Goal: Task Accomplishment & Management: Complete application form

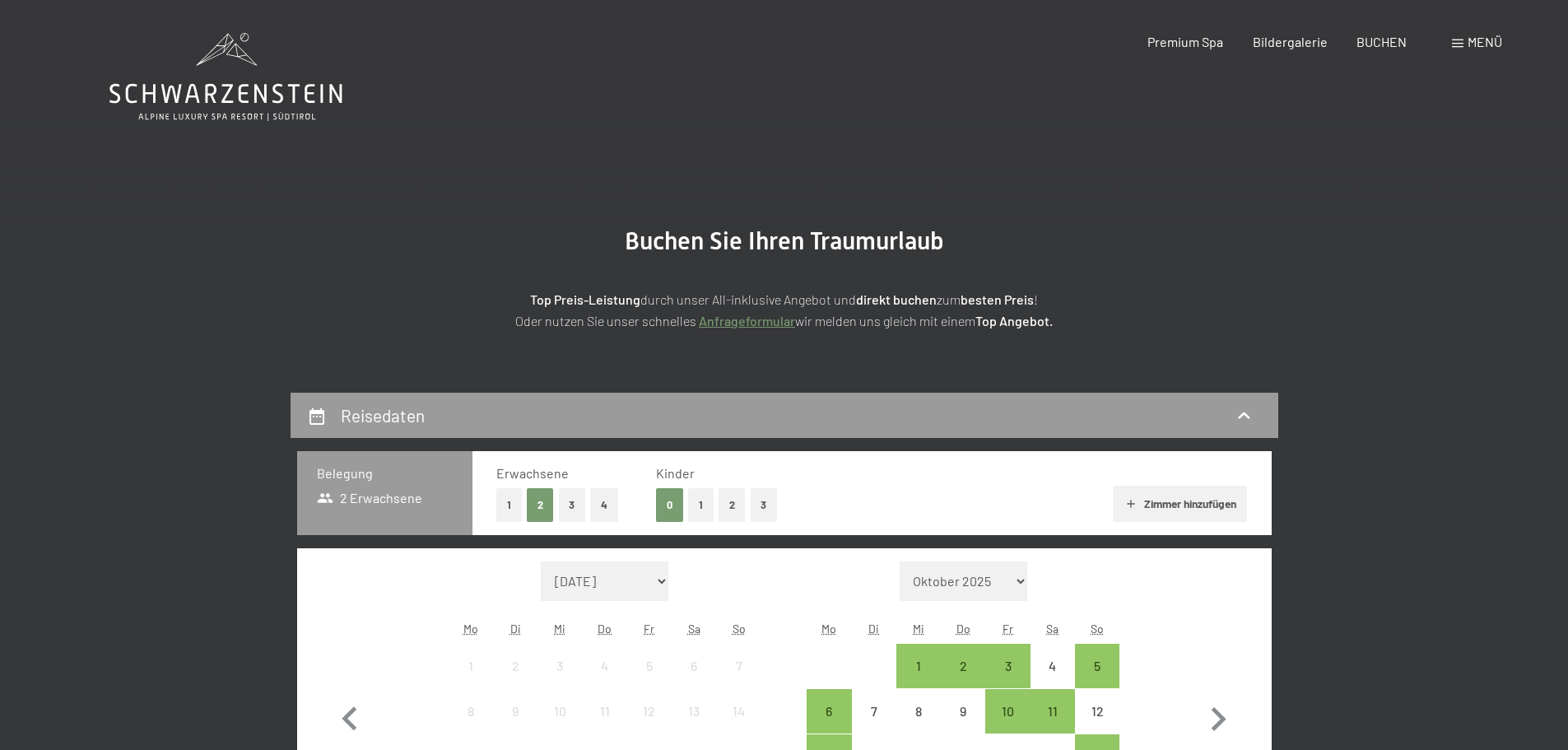
click at [772, 322] on link "Anfrageformular" at bounding box center [747, 320] width 96 height 16
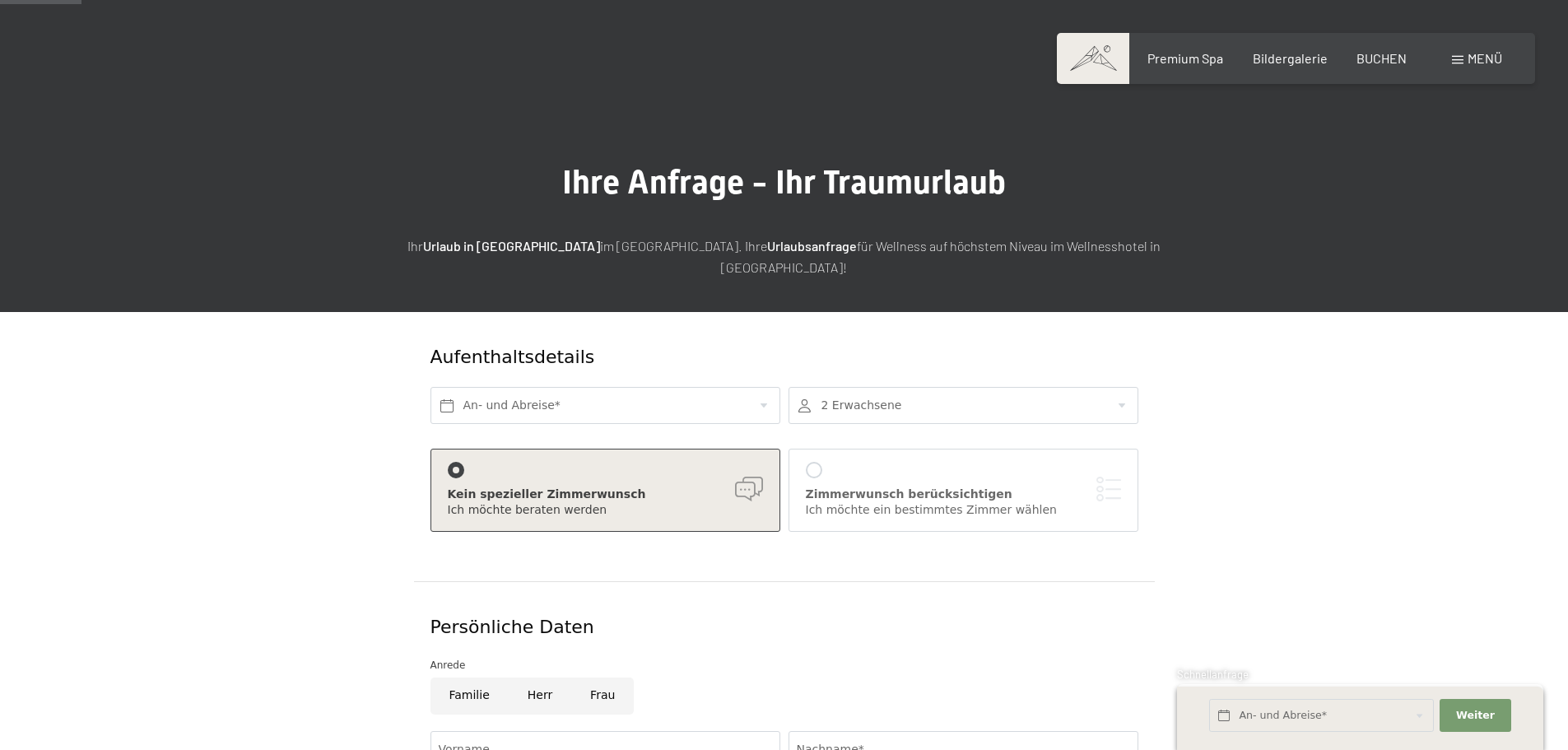
scroll to position [164, 0]
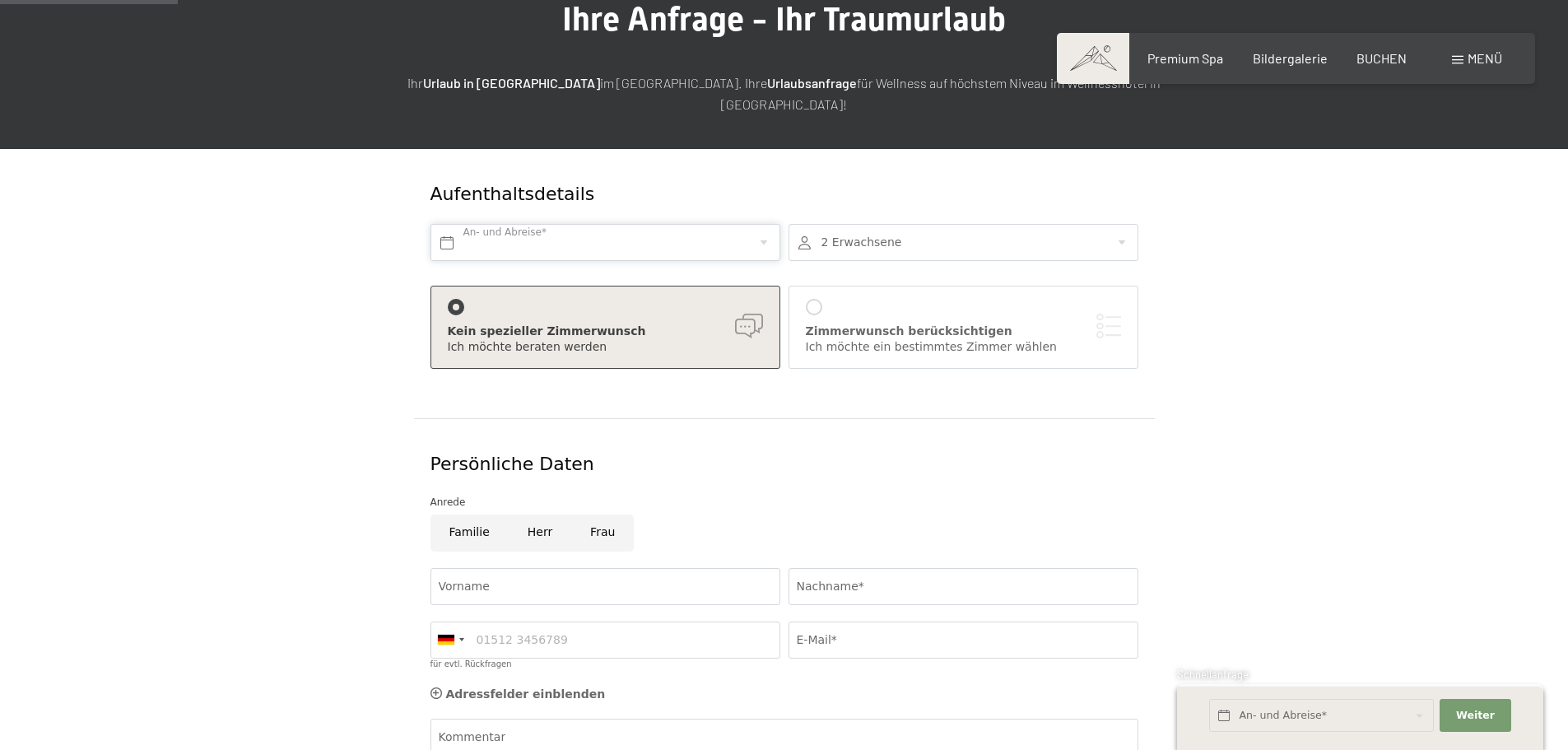
click at [448, 224] on input "text" at bounding box center [605, 242] width 350 height 37
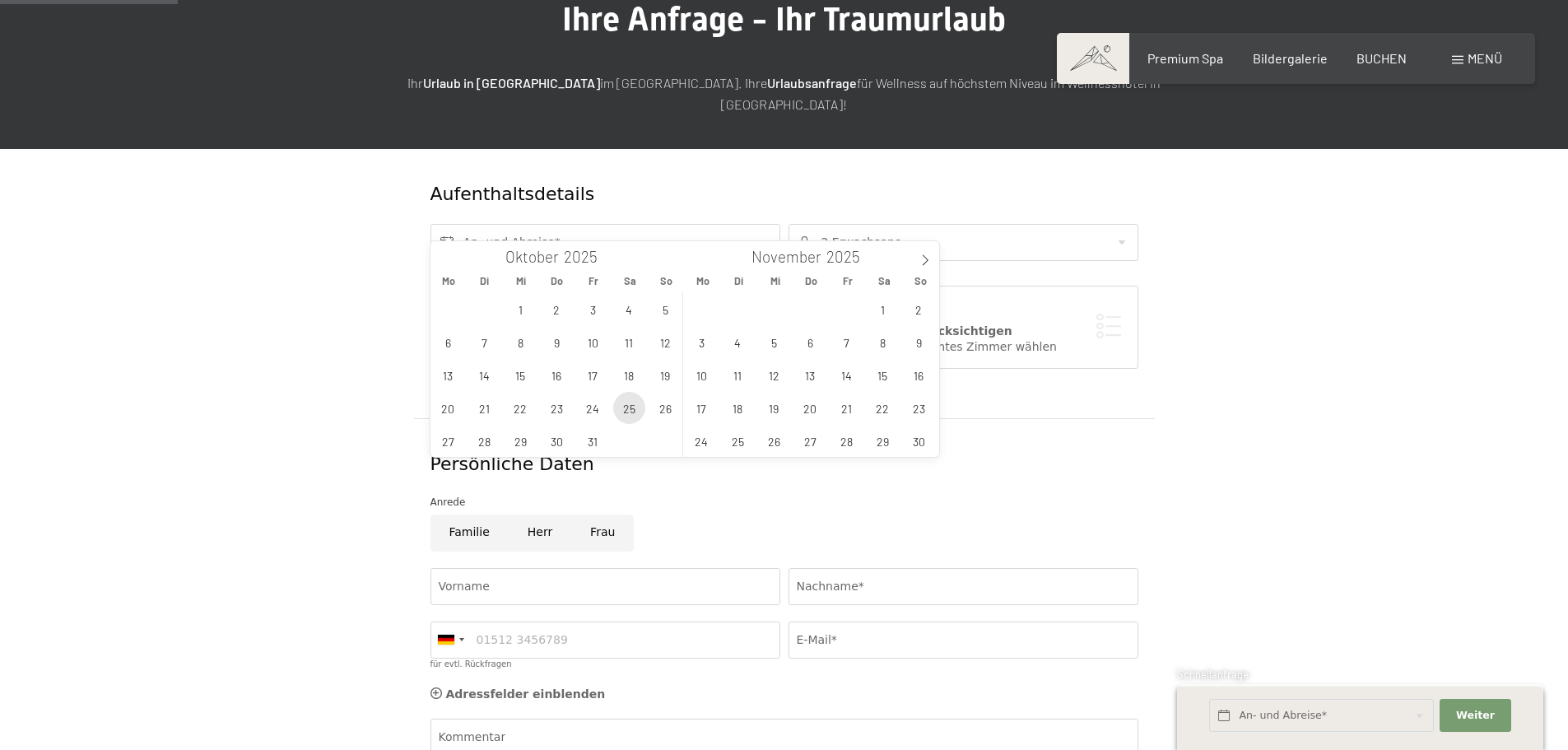
click at [628, 409] on span "25" at bounding box center [629, 408] width 32 height 32
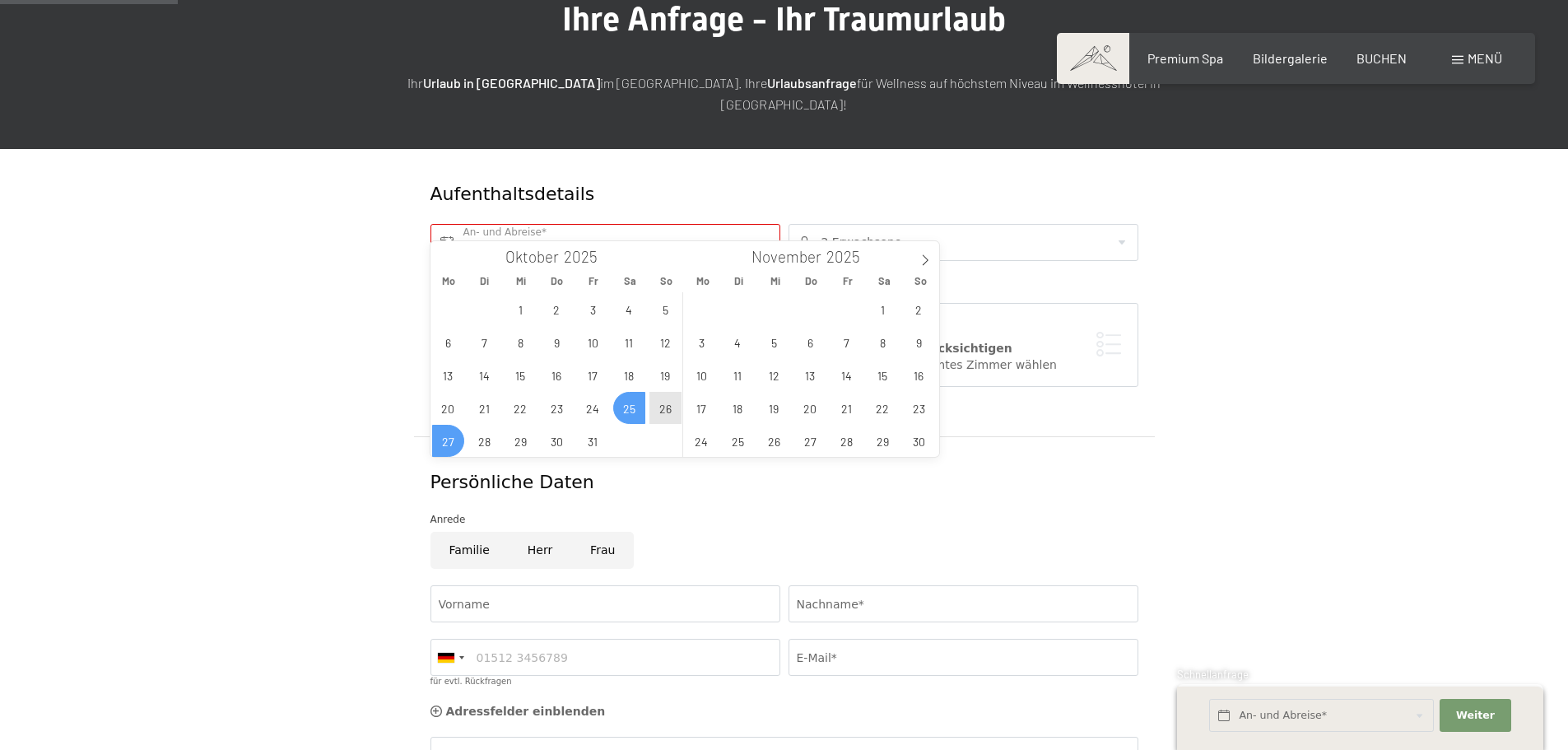
click at [450, 440] on span "27" at bounding box center [448, 440] width 32 height 32
type input "Sa. 25.10.2025 - Mo. 27.10.2025"
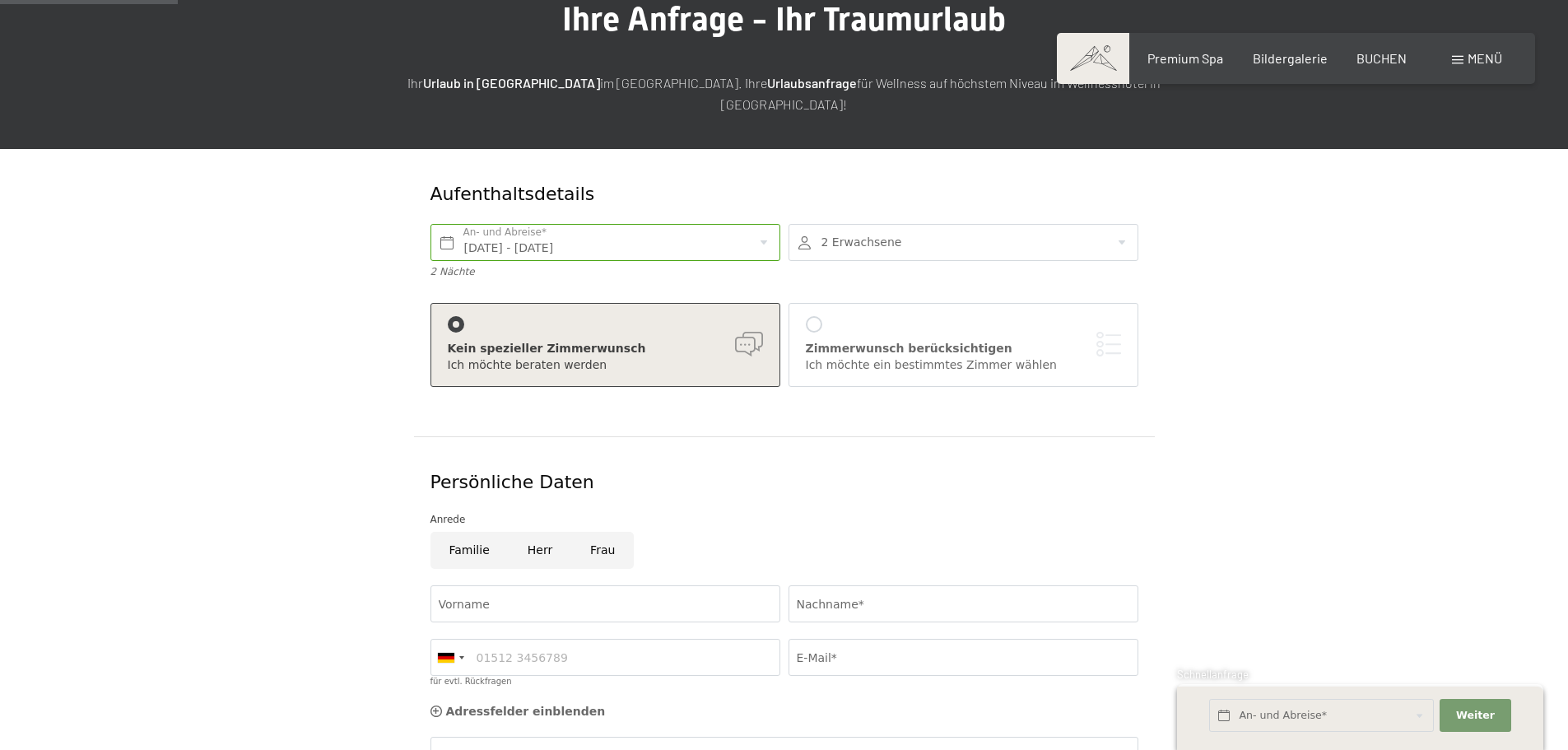
click at [827, 225] on div at bounding box center [964, 242] width 350 height 37
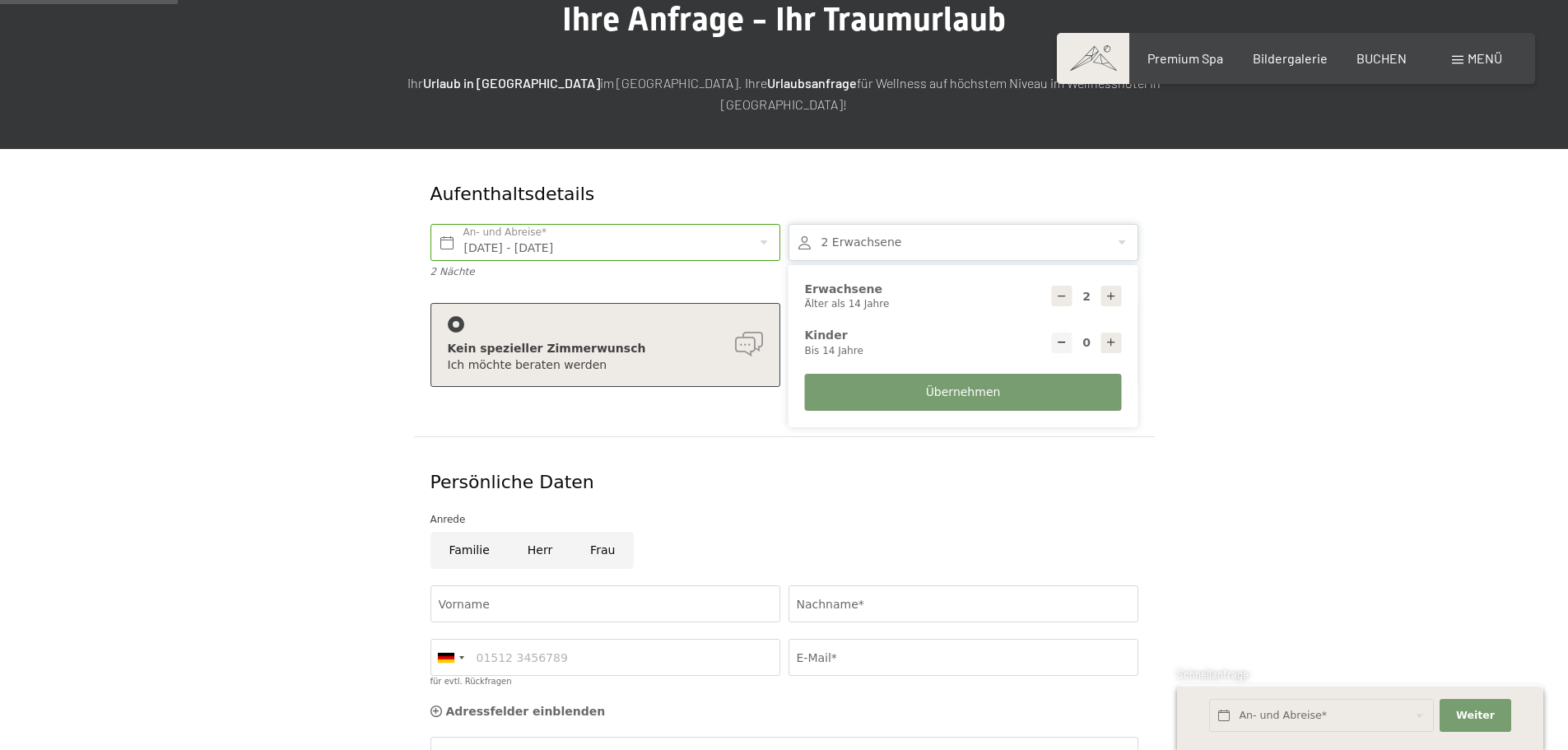
click at [1108, 337] on icon at bounding box center [1112, 342] width 12 height 12
type input "1"
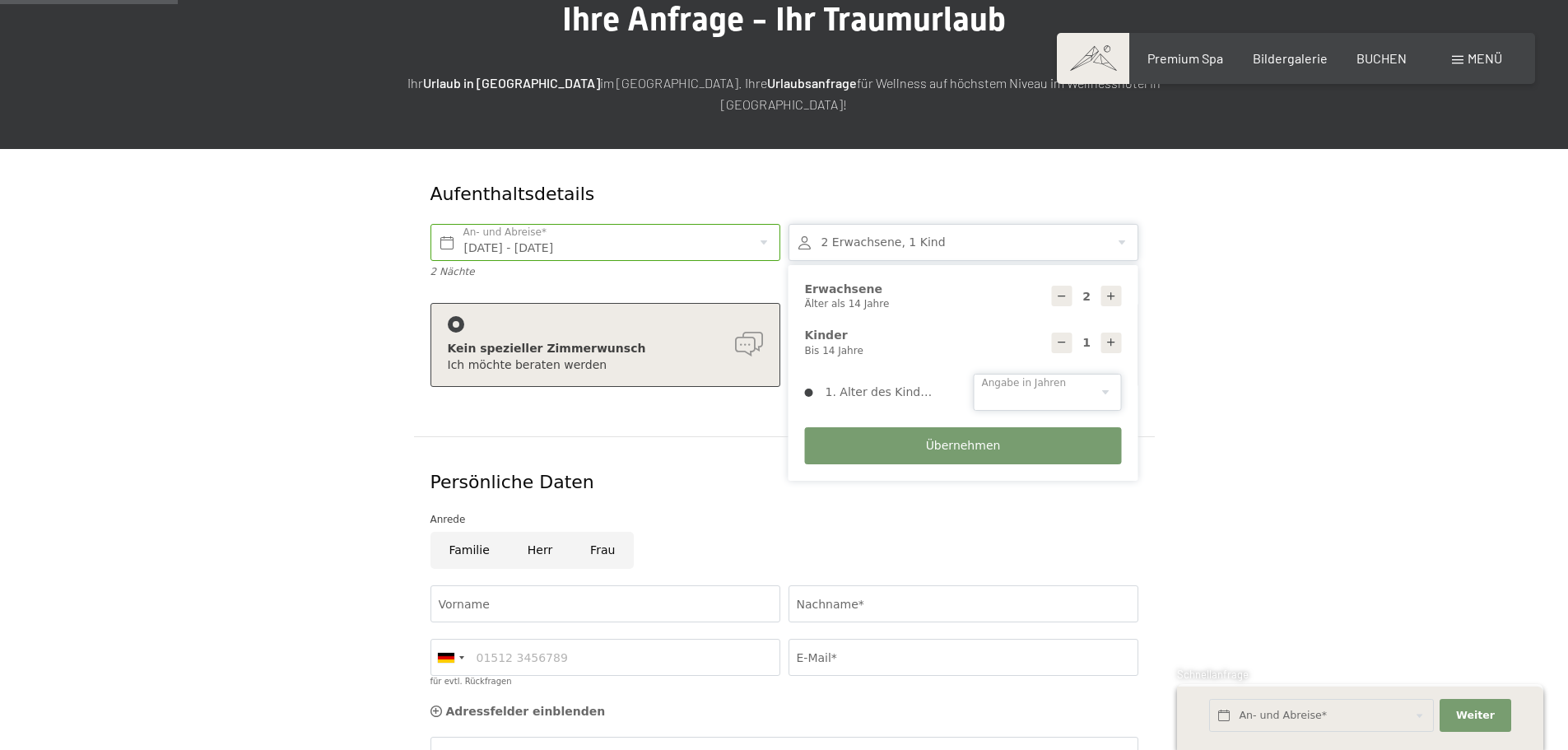
click at [1018, 374] on select "0 1 2 3 4 5 6 7 8 9 10 11 12 13 14" at bounding box center [1048, 392] width 148 height 37
select select "13"
click at [974, 374] on select "0 1 2 3 4 5 6 7 8 9 10 11 12 13 14" at bounding box center [1048, 392] width 148 height 37
click at [937, 438] on span "Übernehmen" at bounding box center [964, 446] width 75 height 17
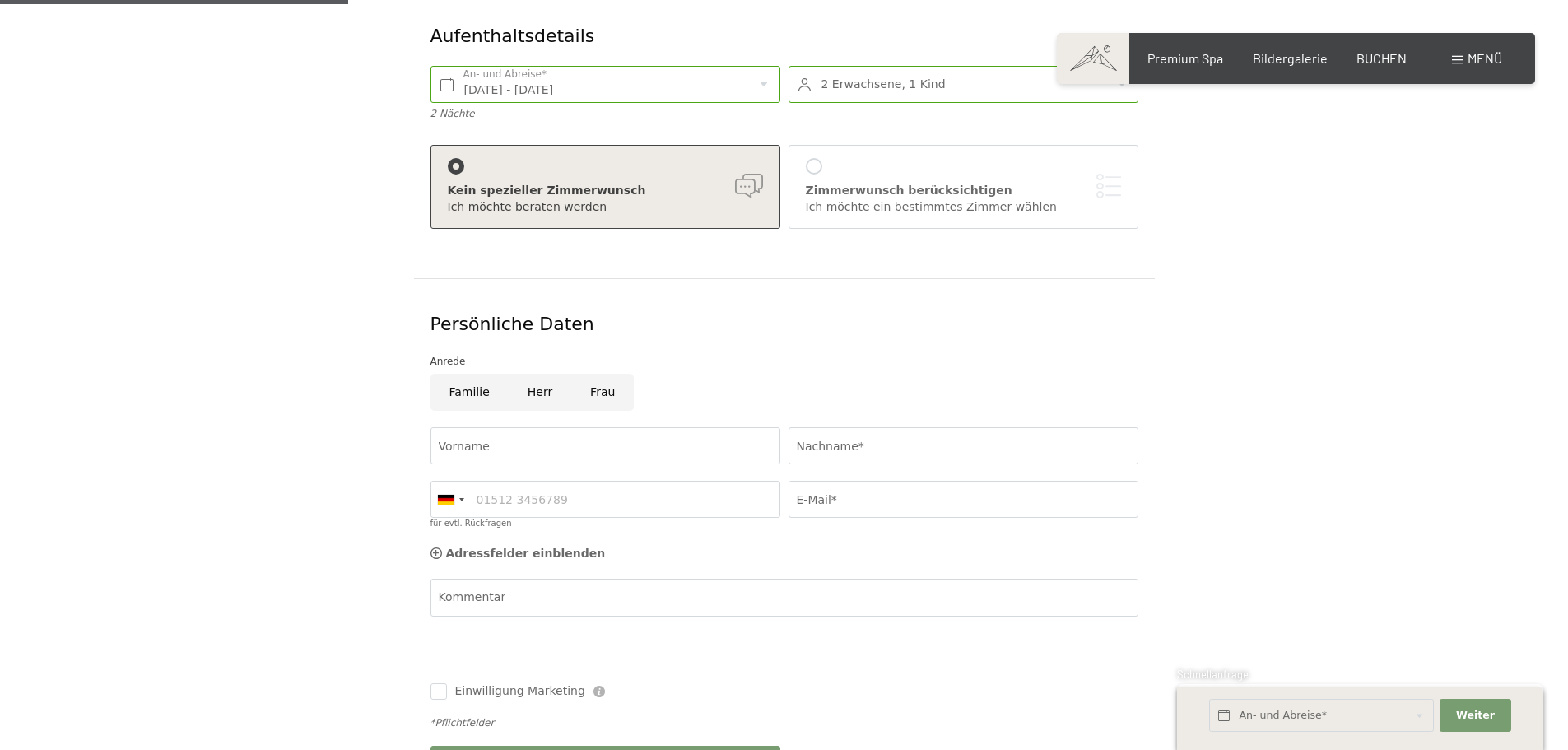
scroll to position [329, 0]
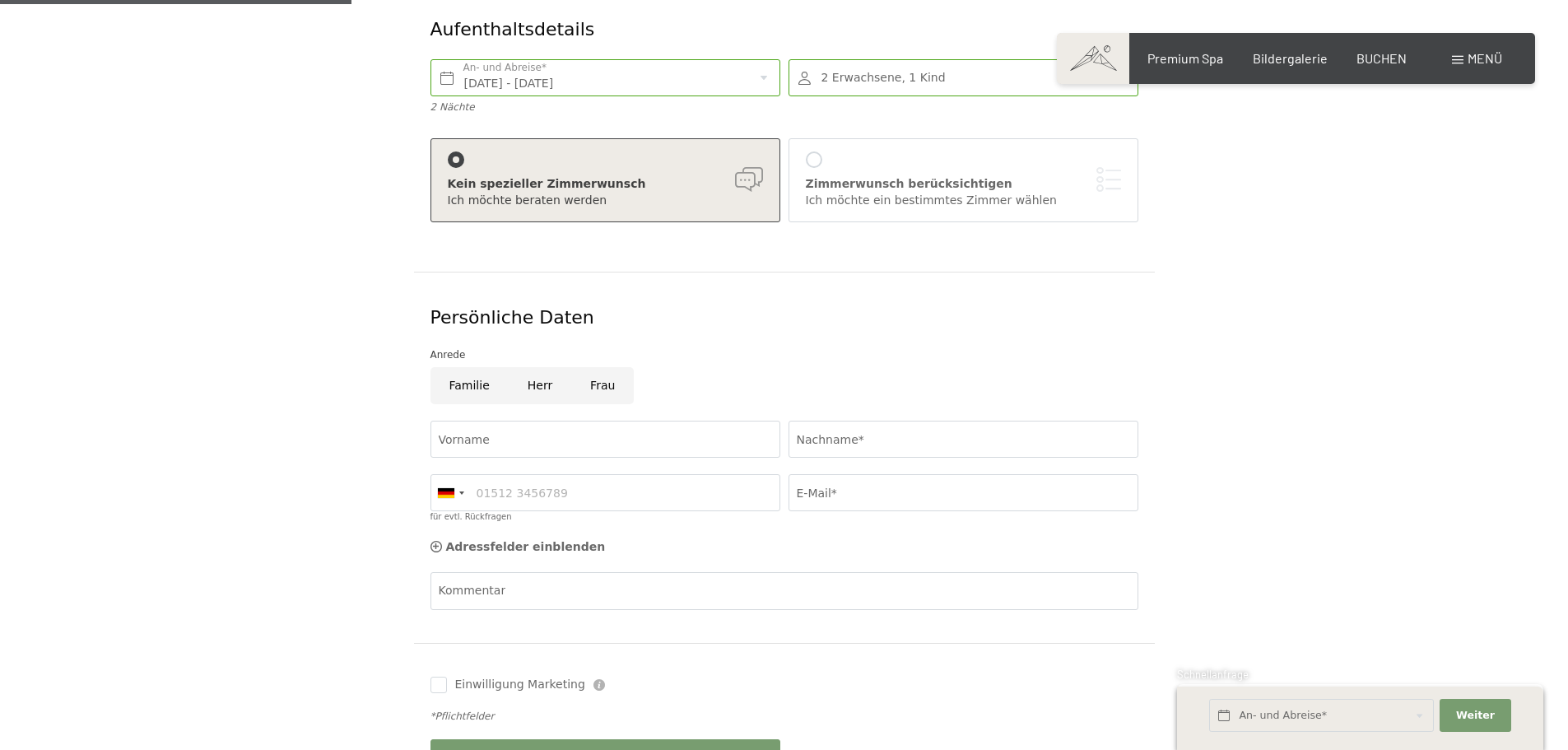
click at [535, 367] on input "Herr" at bounding box center [540, 385] width 62 height 37
radio input "true"
click at [521, 420] on input "Vorname" at bounding box center [605, 439] width 350 height 37
type input "Harald"
type input "Baumgartner"
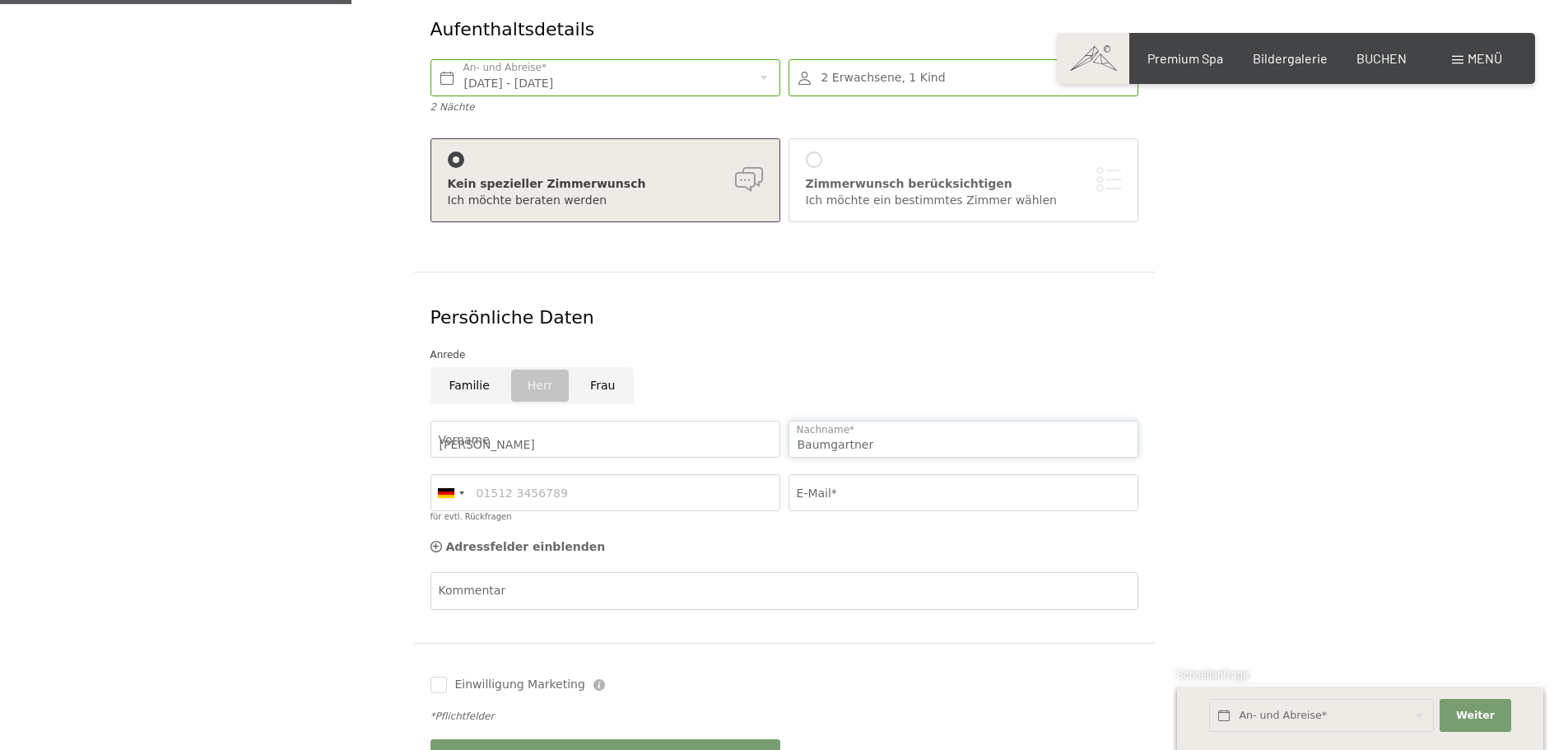
type input "03804666674"
type input "h-baumgartner@rolmail.net"
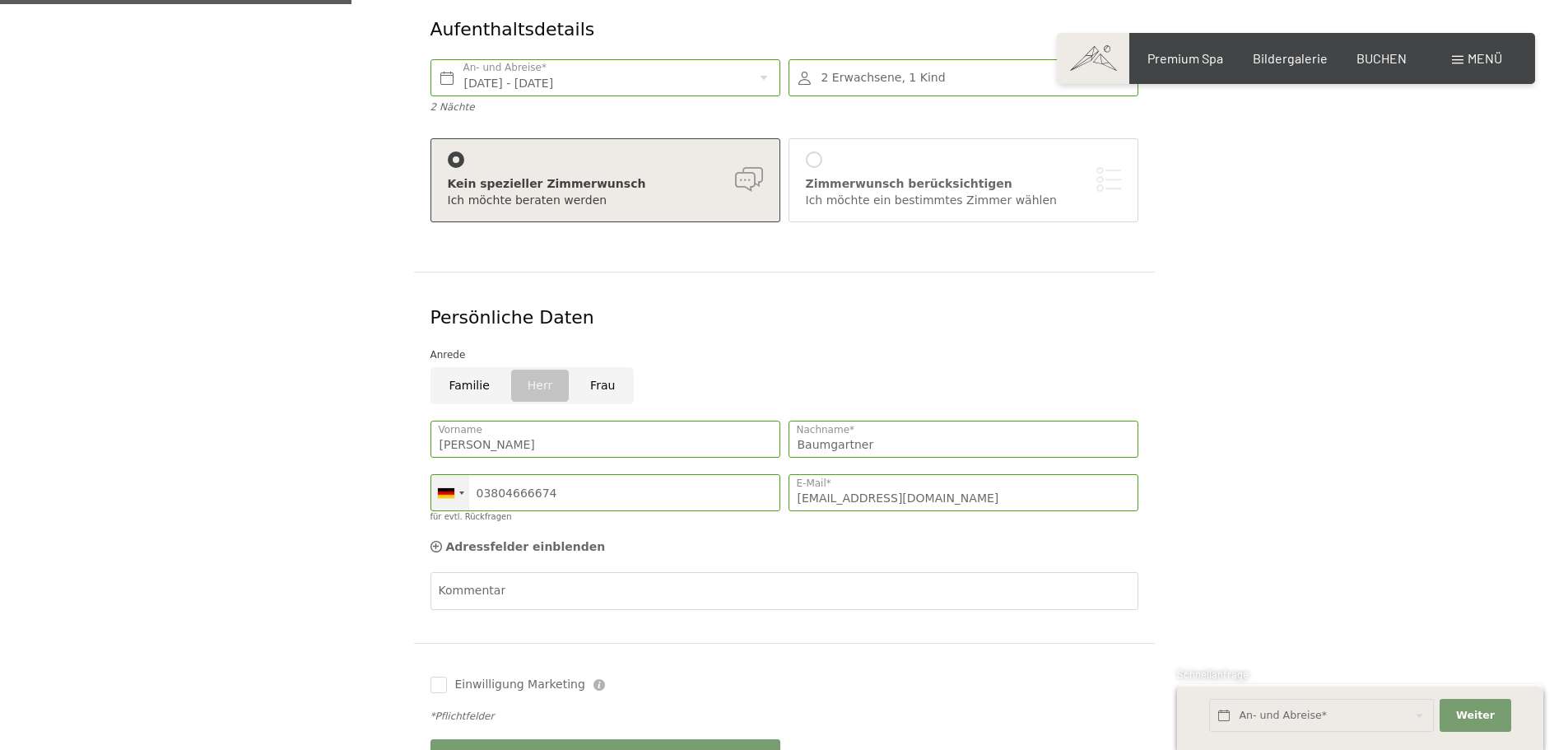
click at [462, 475] on div at bounding box center [450, 492] width 38 height 35
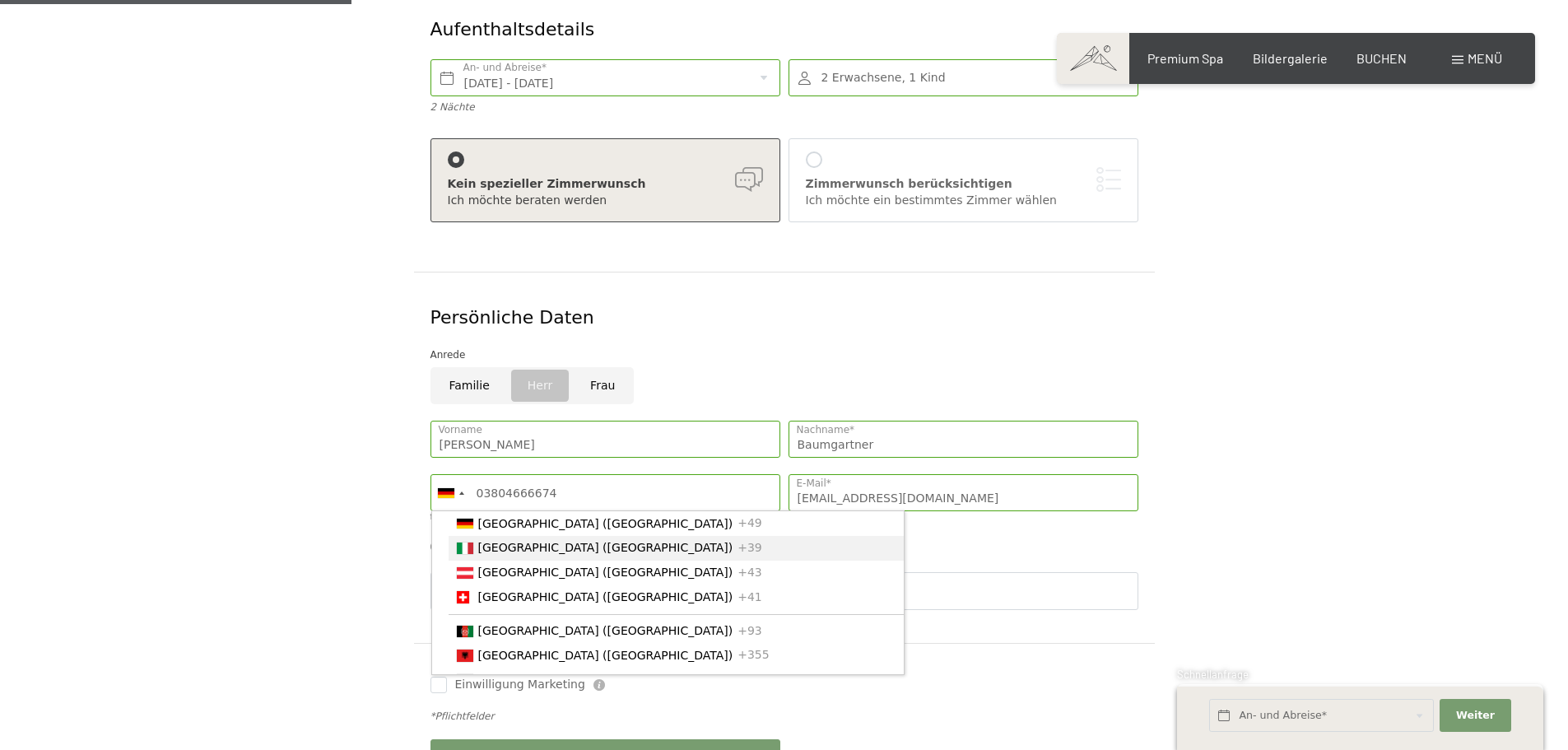
click at [474, 536] on li "Italy (Italia) +39" at bounding box center [676, 548] width 456 height 24
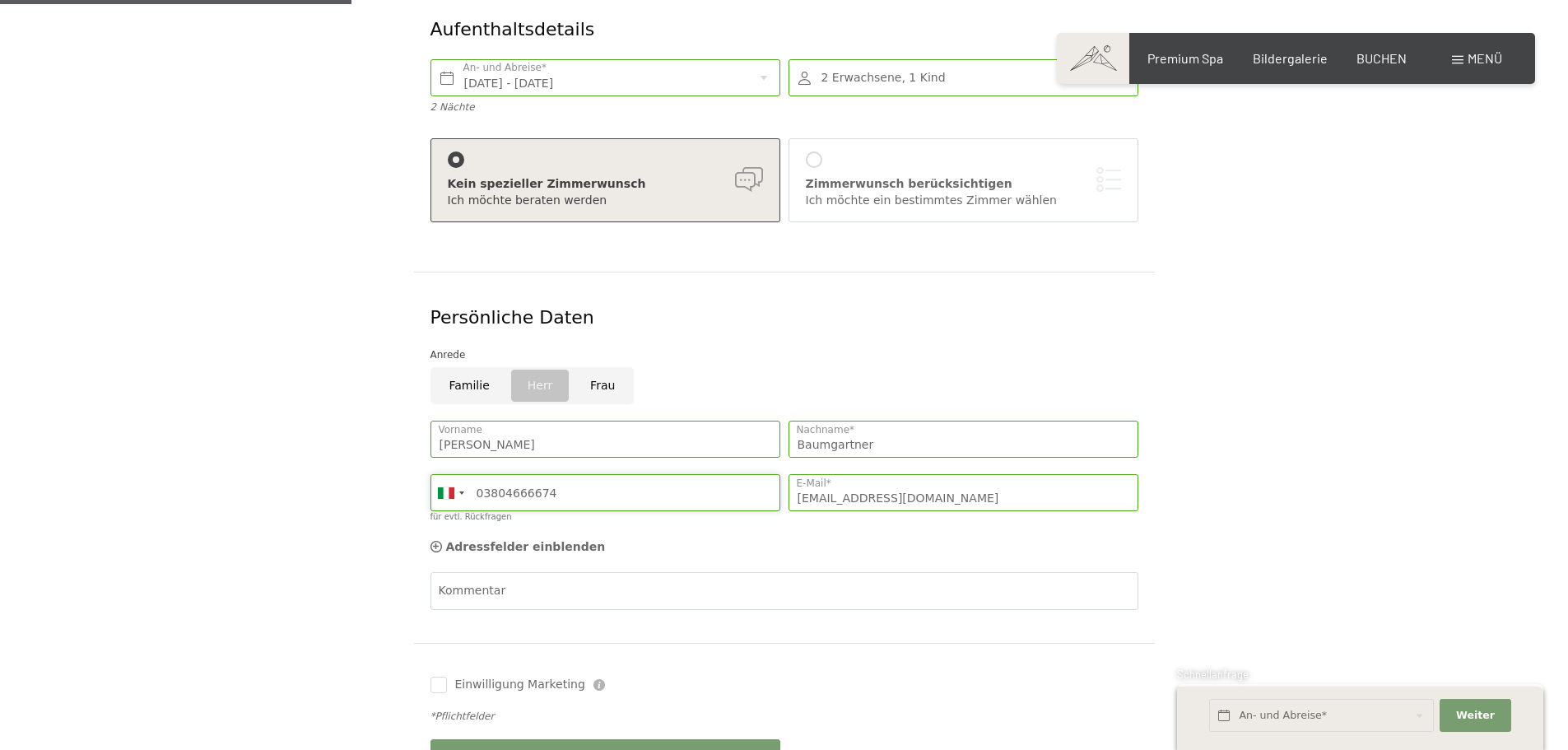
click at [480, 474] on input "03804666674" at bounding box center [605, 492] width 350 height 37
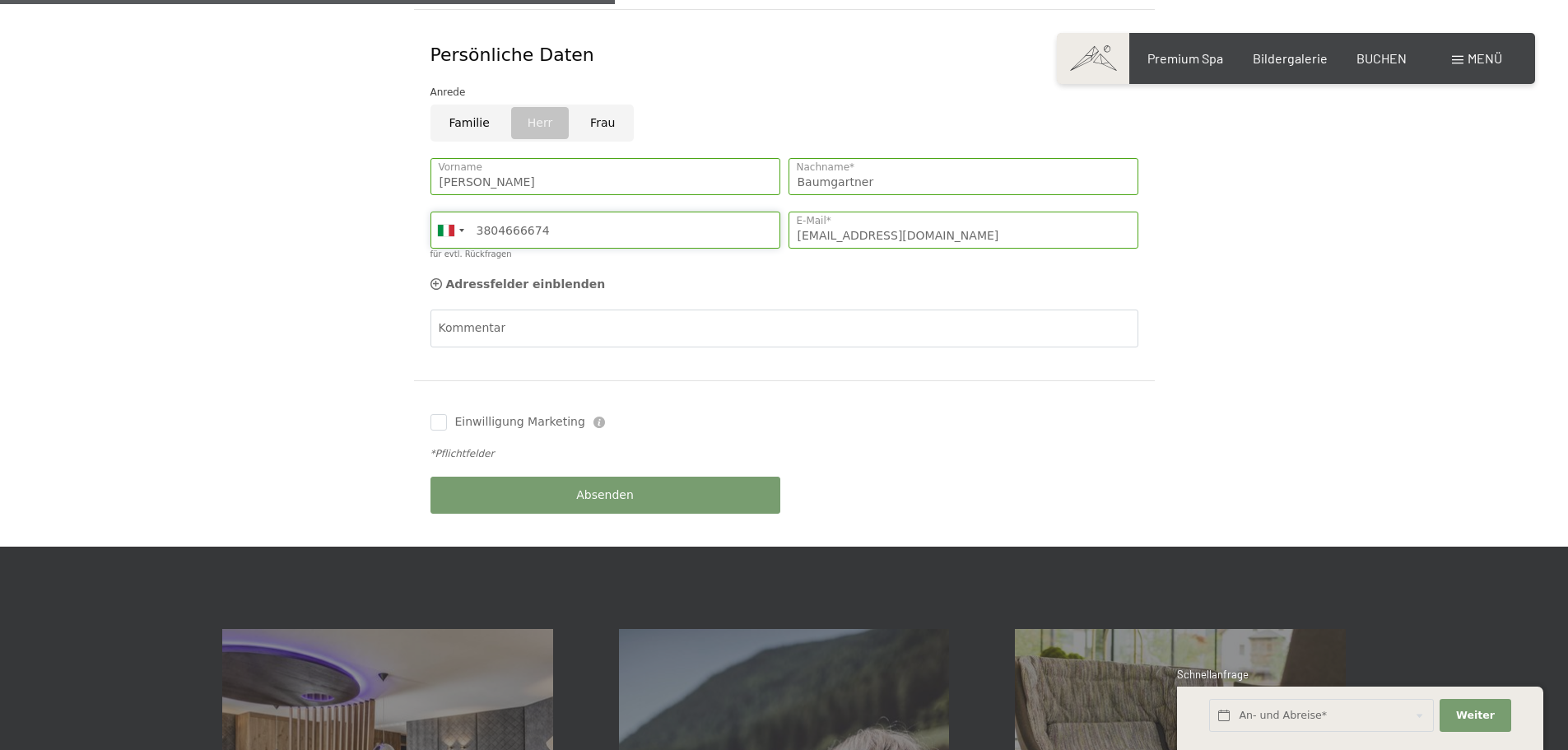
scroll to position [576, 0]
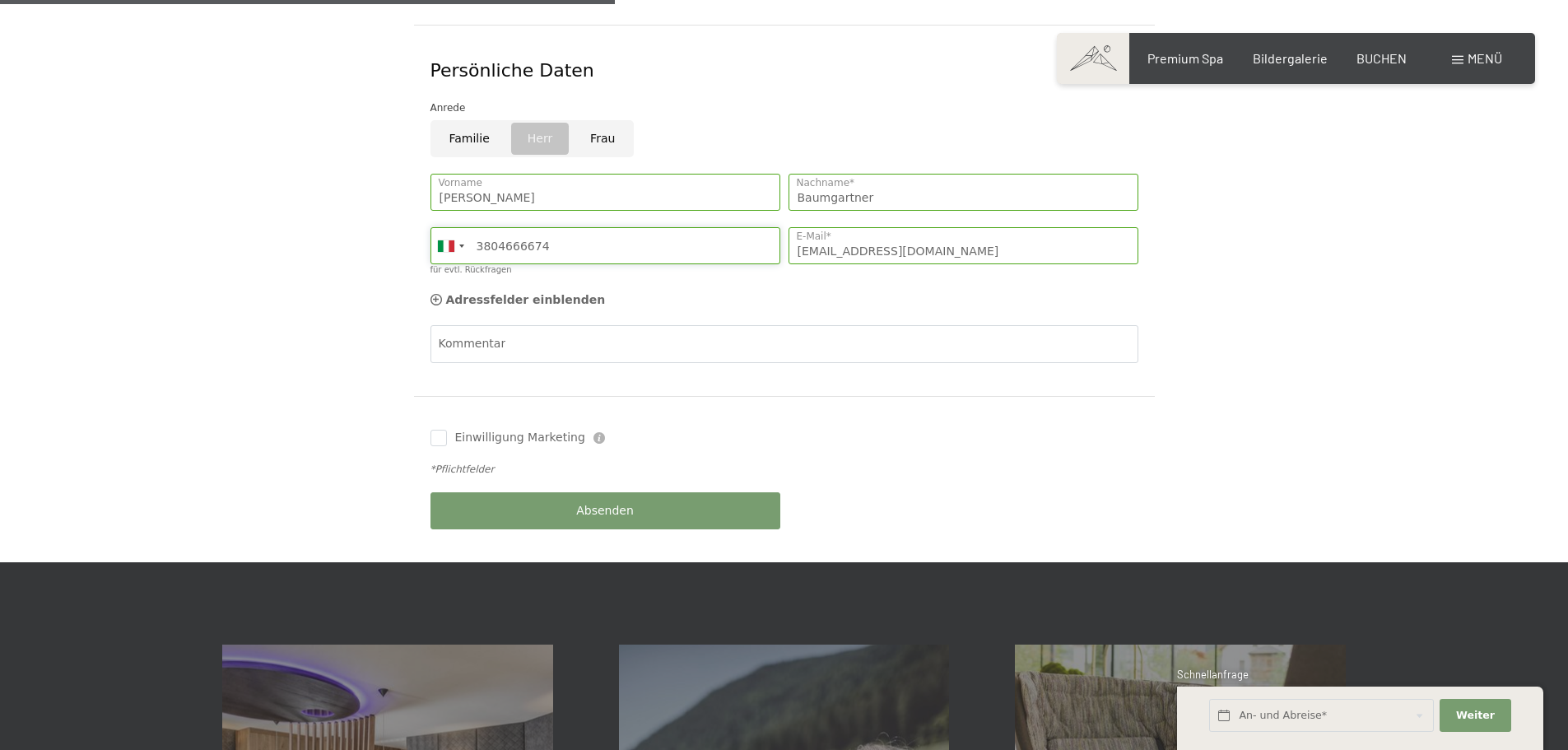
type input "3804666674"
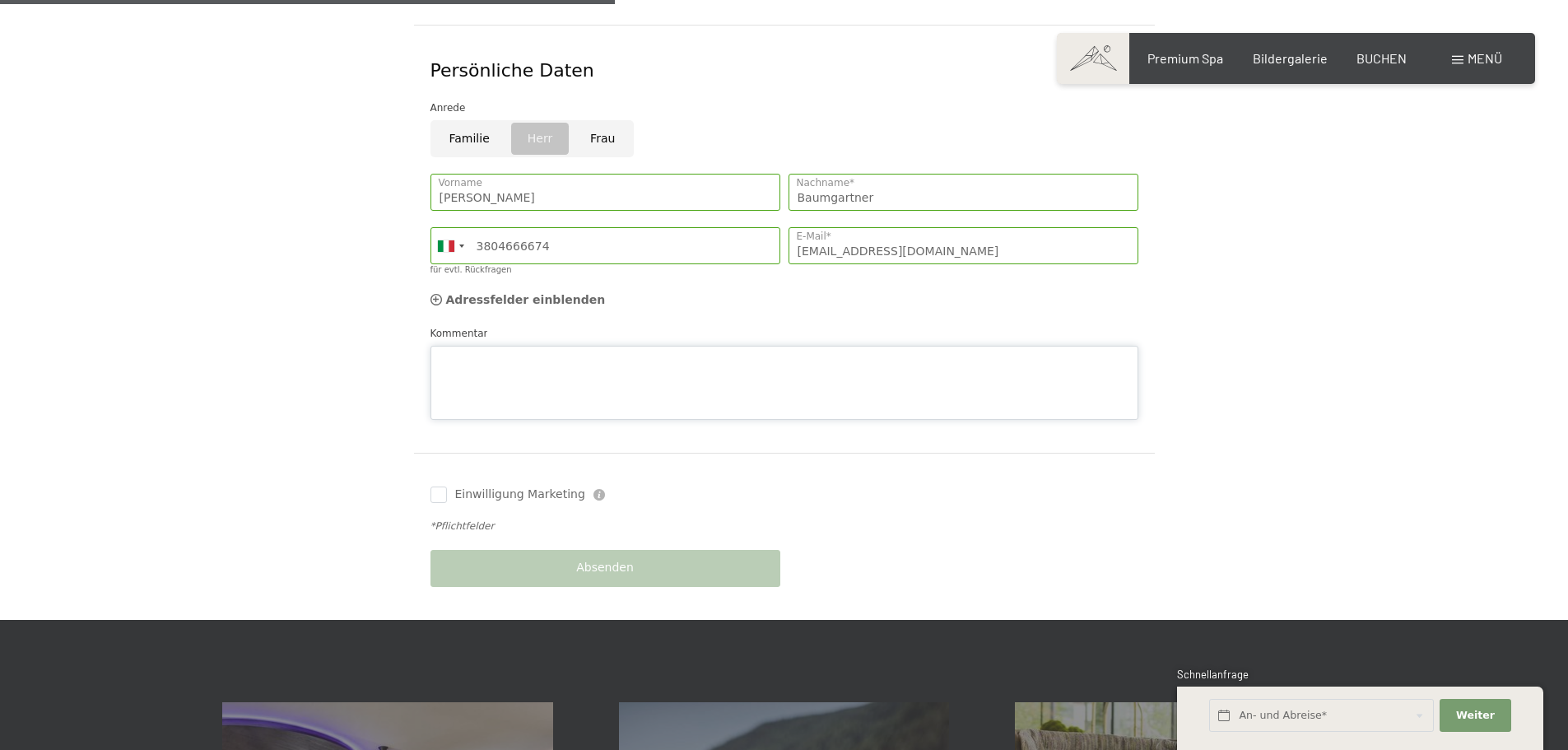
click at [505, 345] on textarea "Kommentar" at bounding box center [784, 382] width 708 height 74
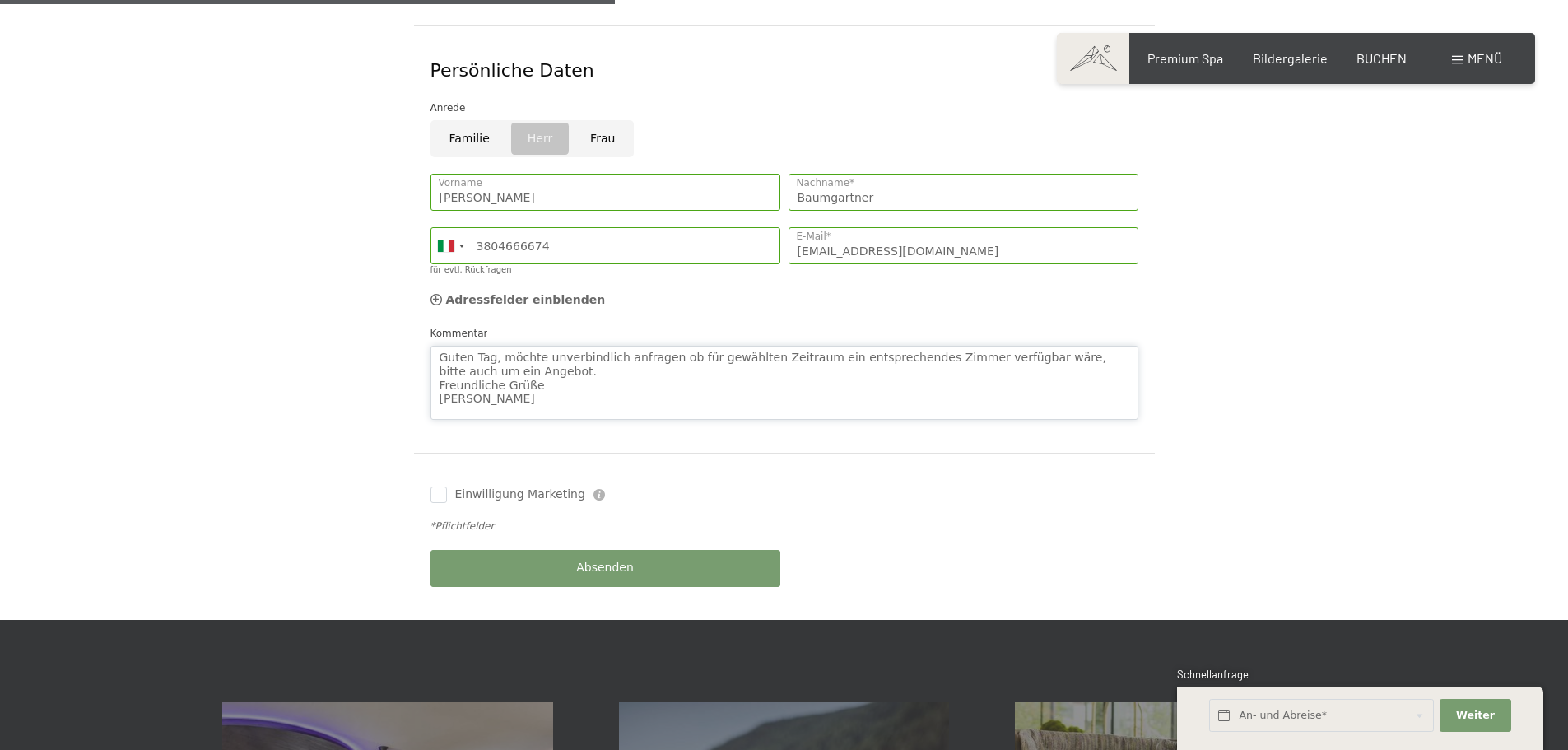
type textarea "Guten Tag, möchte unverbindlich anfragen ob für gewählten Zeitraum ein entsprec…"
click at [637, 548] on div "Absenden" at bounding box center [605, 568] width 358 height 54
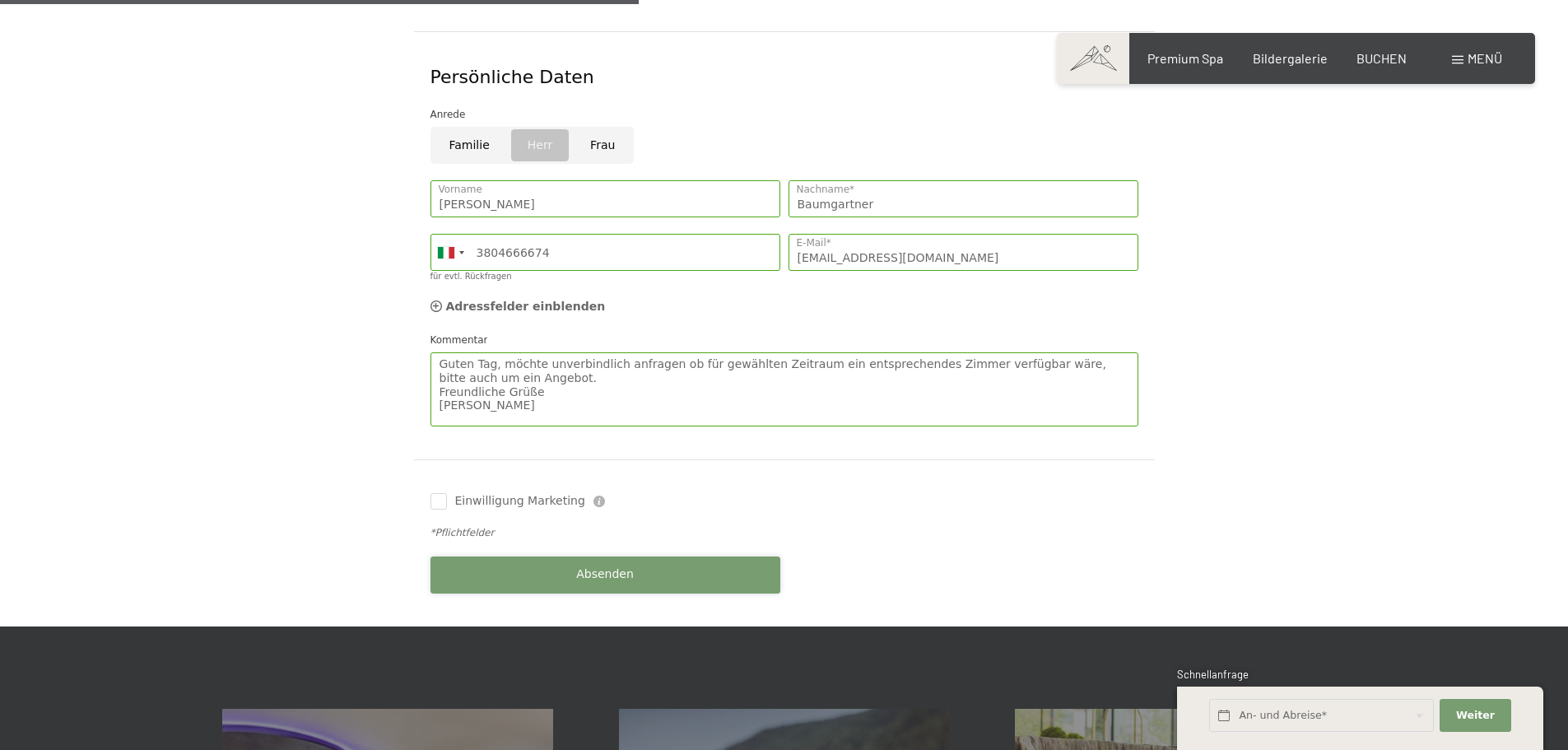
scroll to position [659, 0]
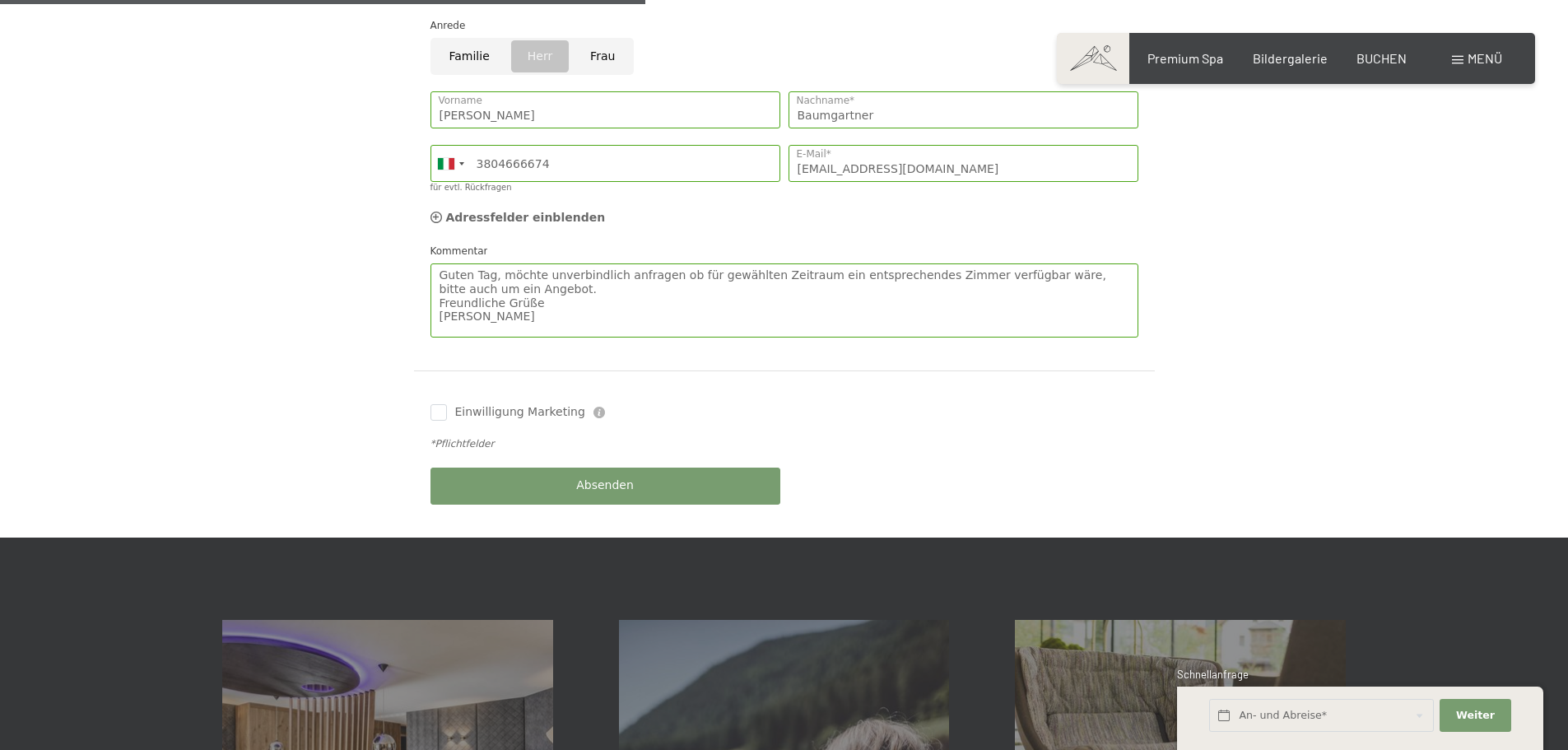
click at [430, 396] on div "Einwilligung Marketing Der Unterfertigte, der die Aufklärung laut Link gelesen …" at bounding box center [605, 412] width 358 height 33
click at [433, 404] on input "Einwilligung Marketing" at bounding box center [438, 411] width 17 height 17
checkbox input "true"
click at [557, 467] on button "Absenden" at bounding box center [605, 485] width 350 height 37
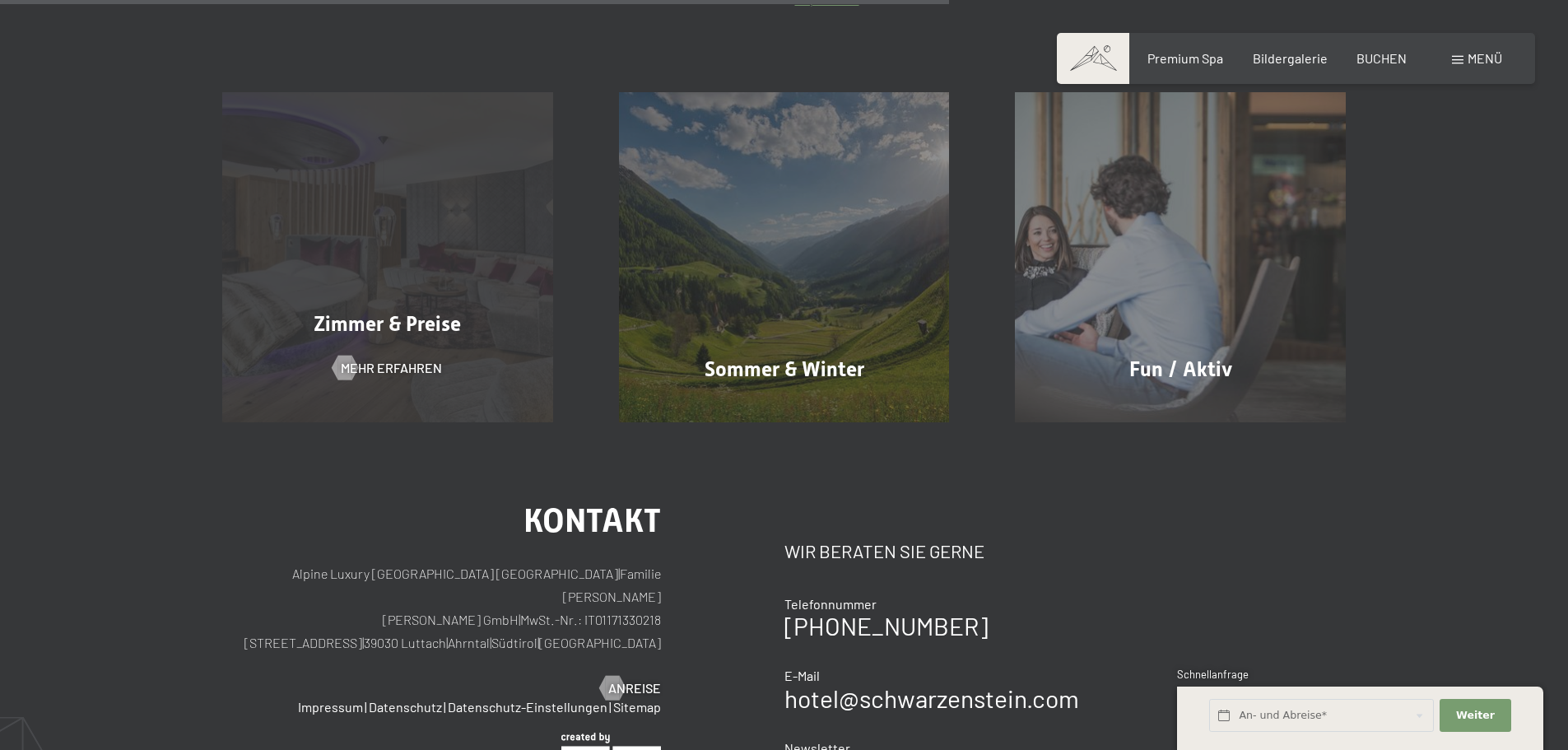
scroll to position [740, 0]
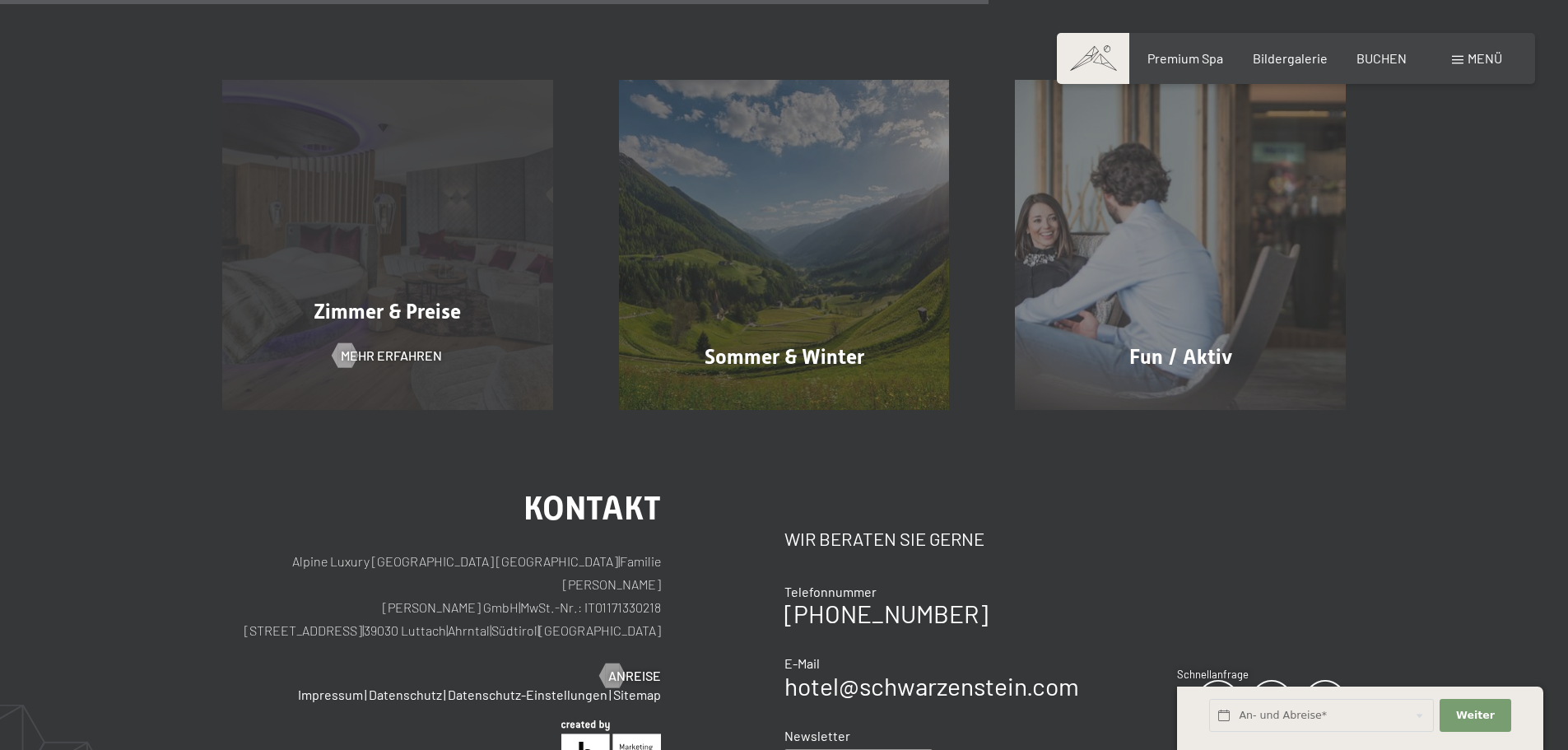
click at [310, 302] on div "Zimmer & Preise" at bounding box center [388, 311] width 397 height 29
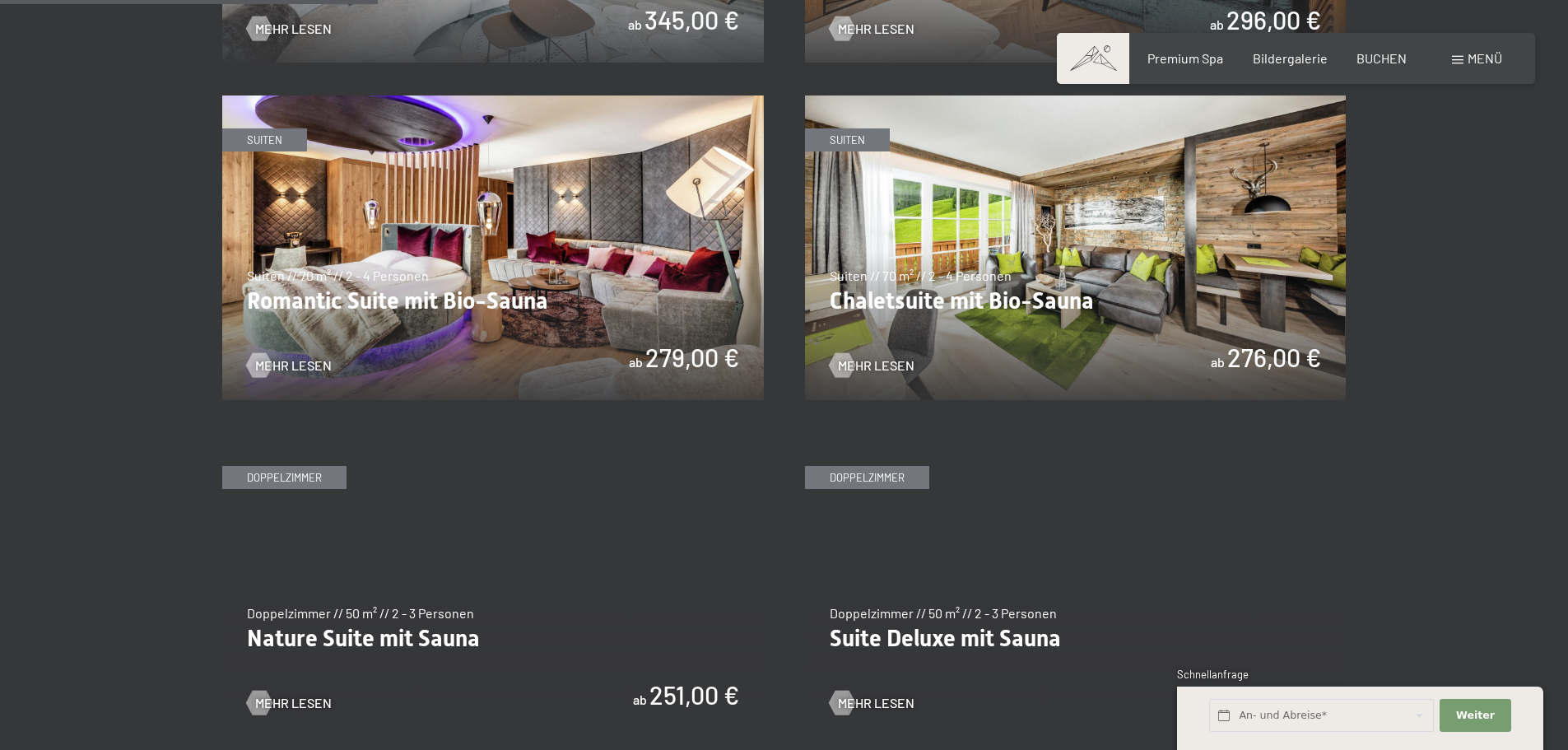
scroll to position [1399, 0]
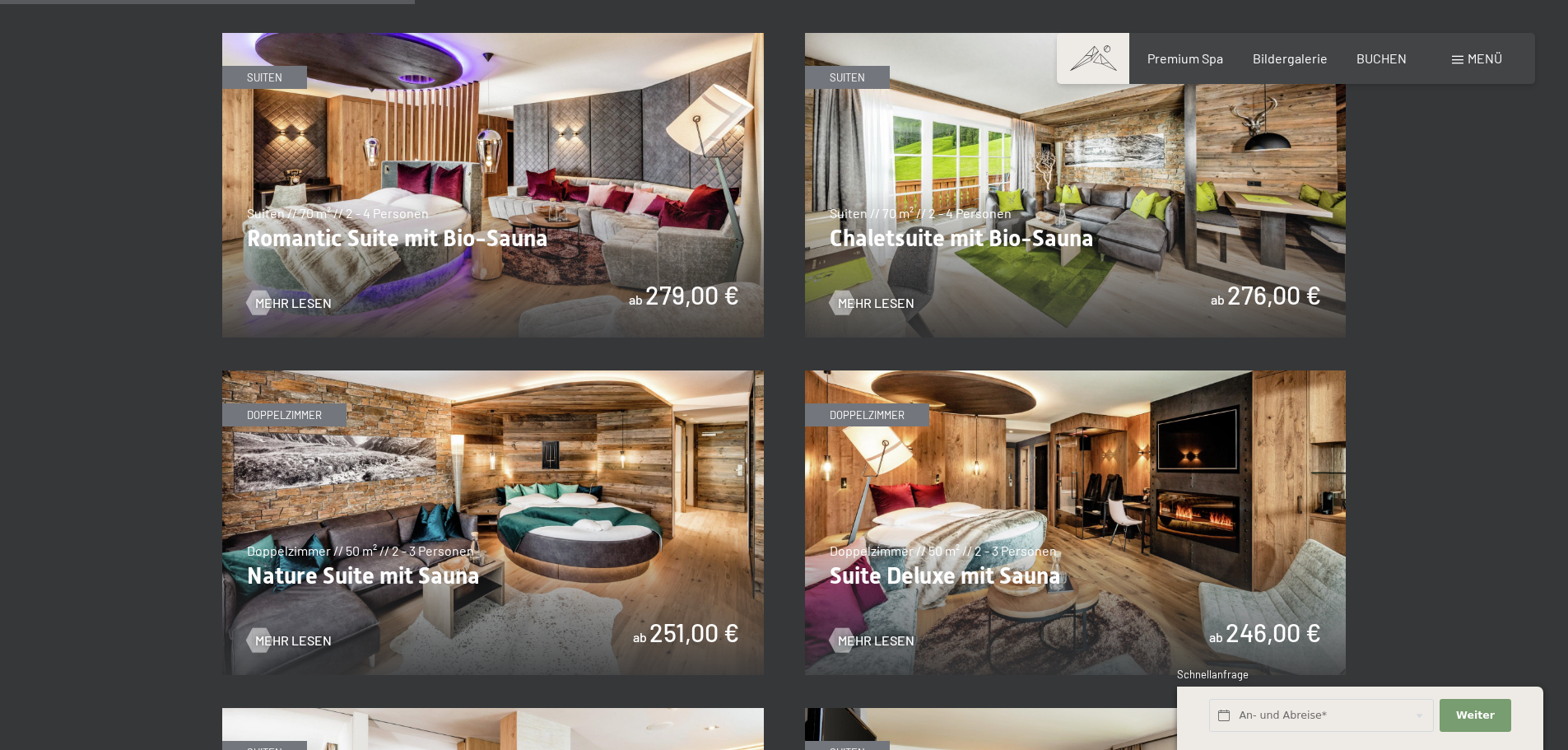
click at [1082, 430] on img at bounding box center [1076, 522] width 542 height 304
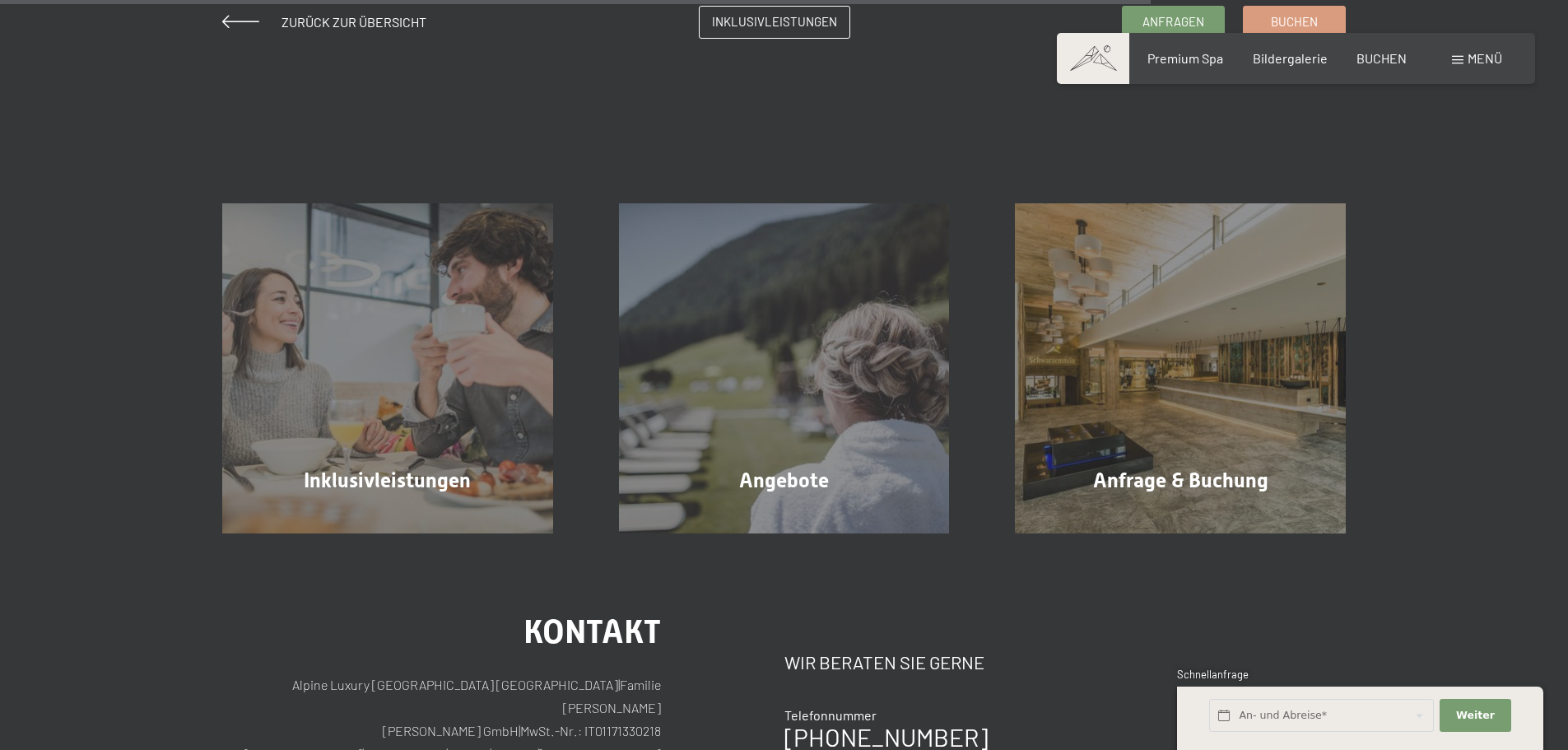
scroll to position [1589, 0]
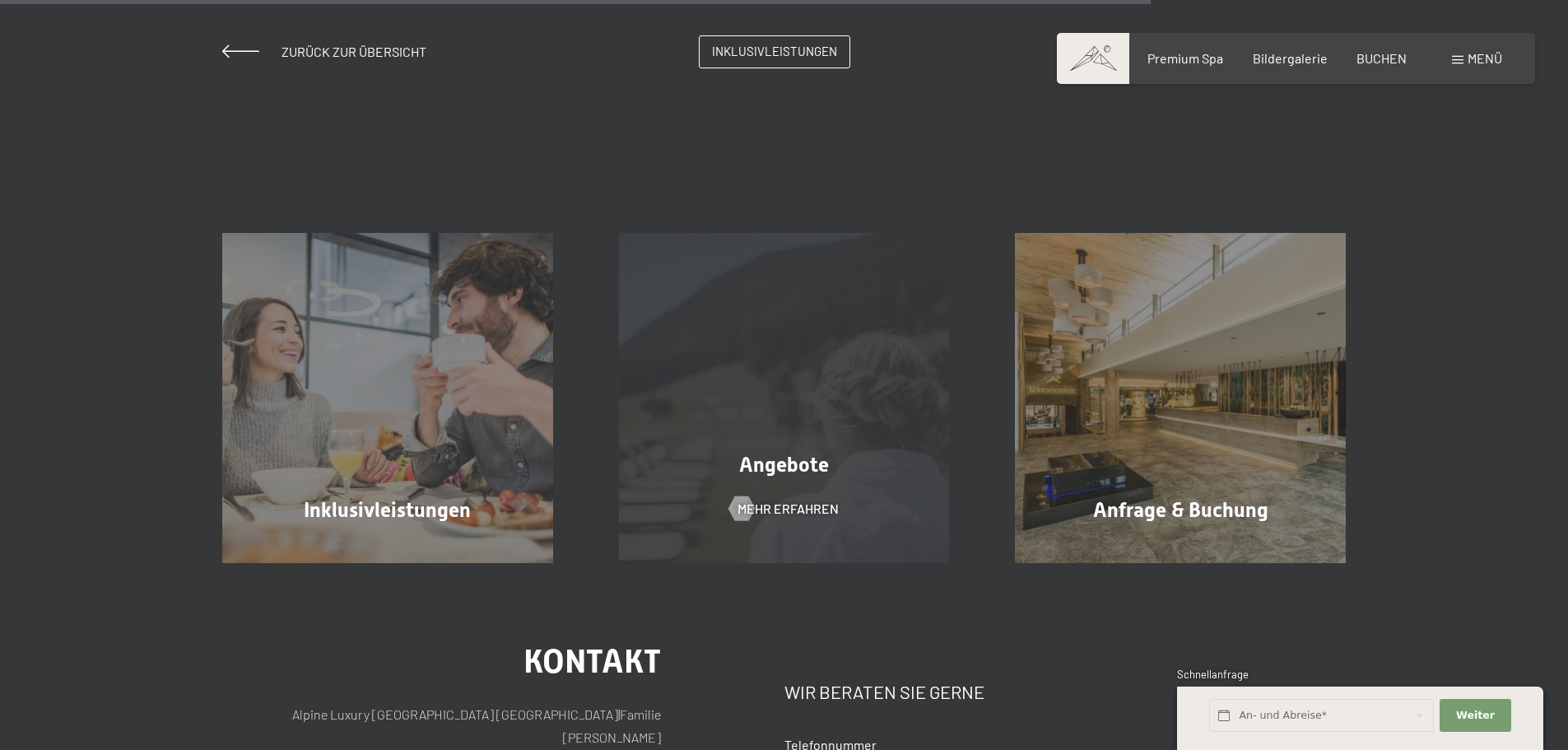
click at [836, 424] on div "Angebote Mehr erfahren" at bounding box center [784, 398] width 397 height 331
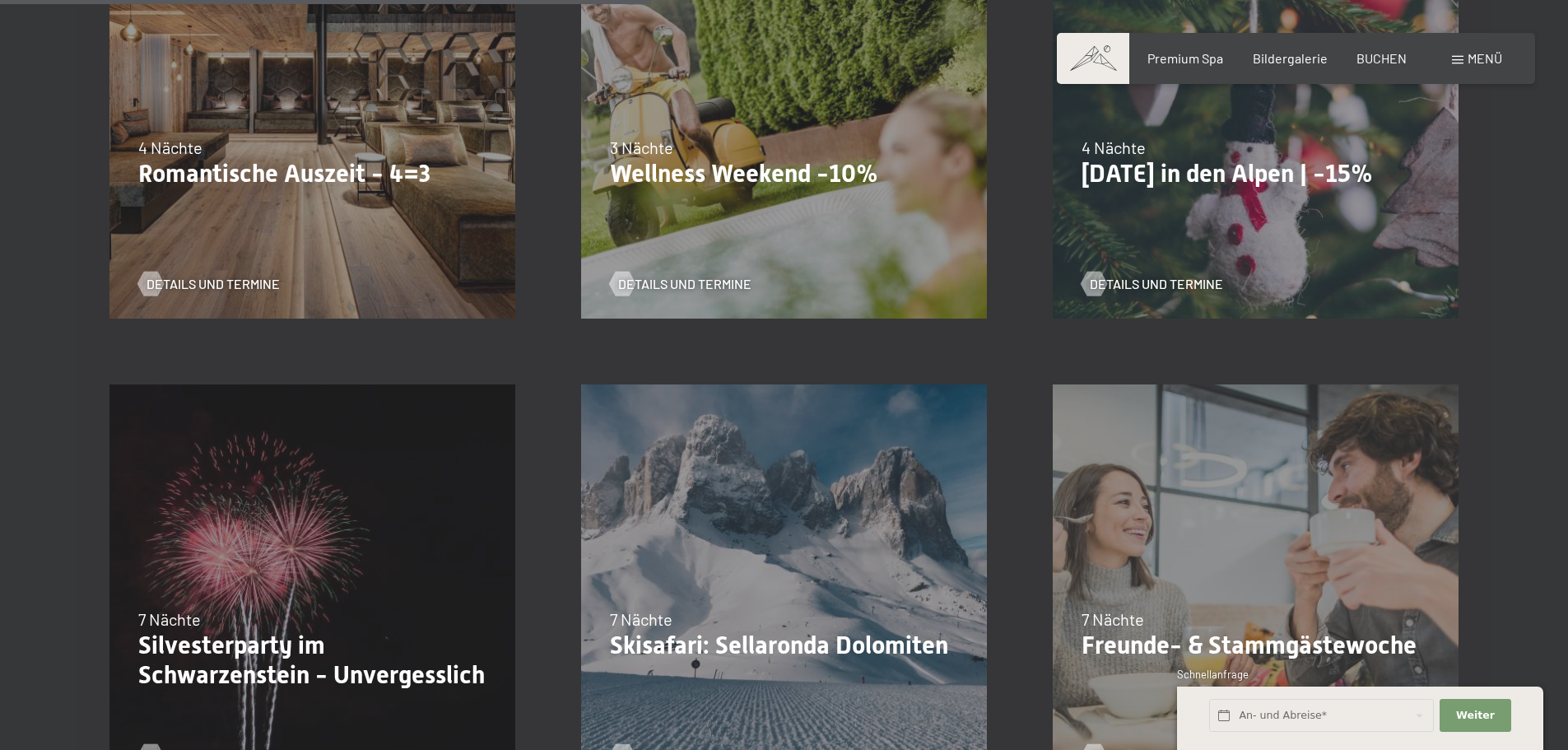
scroll to position [1563, 0]
click at [808, 205] on div "13.11.–[DATE] 11.12.–[DATE] 15.01.–[DATE] 12.03.–[DATE] 14.05.–[DATE] 05.11.–[D…" at bounding box center [784, 114] width 472 height 472
click at [641, 286] on span "Details und Termine" at bounding box center [701, 283] width 133 height 18
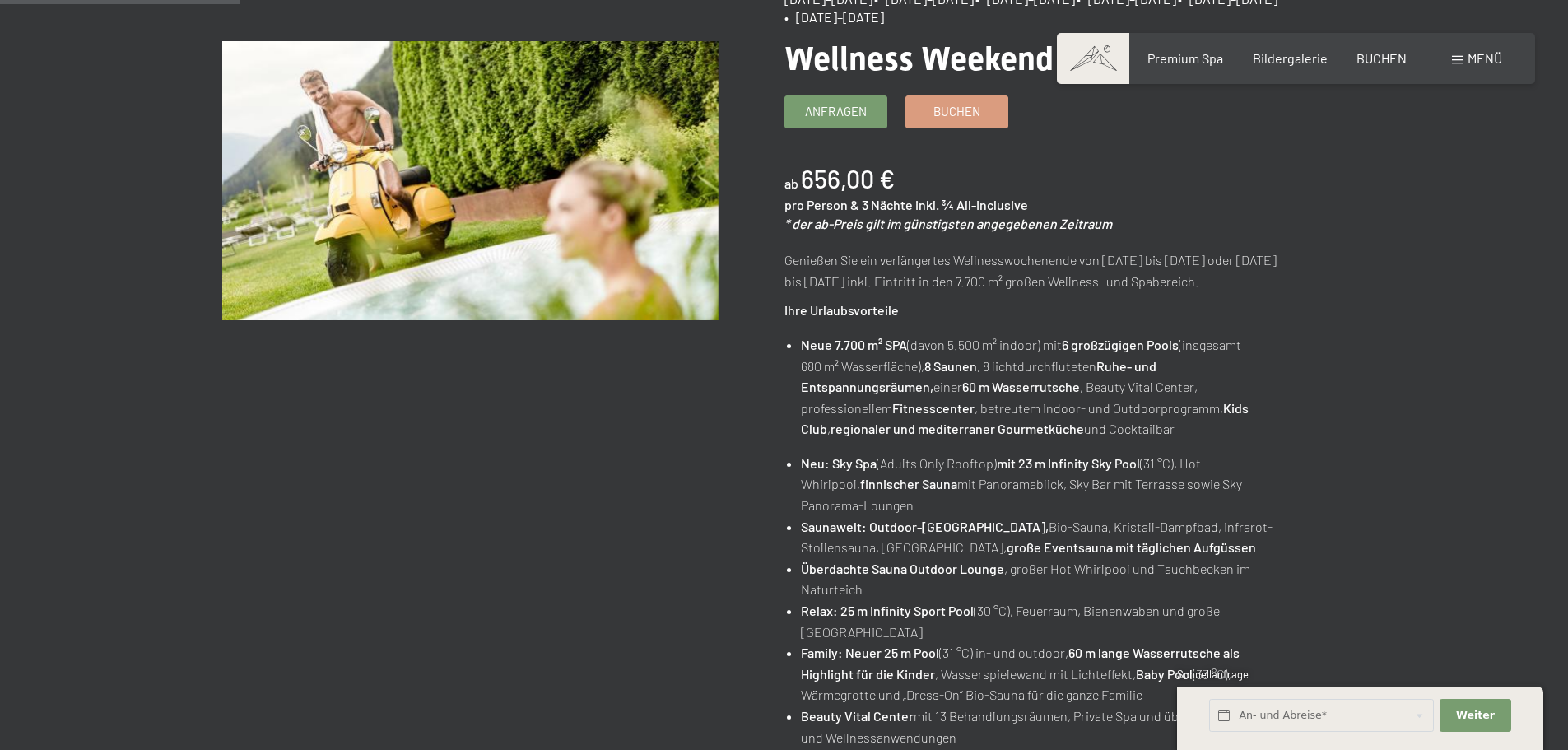
scroll to position [247, 0]
